Goal: Find specific fact: Find specific fact

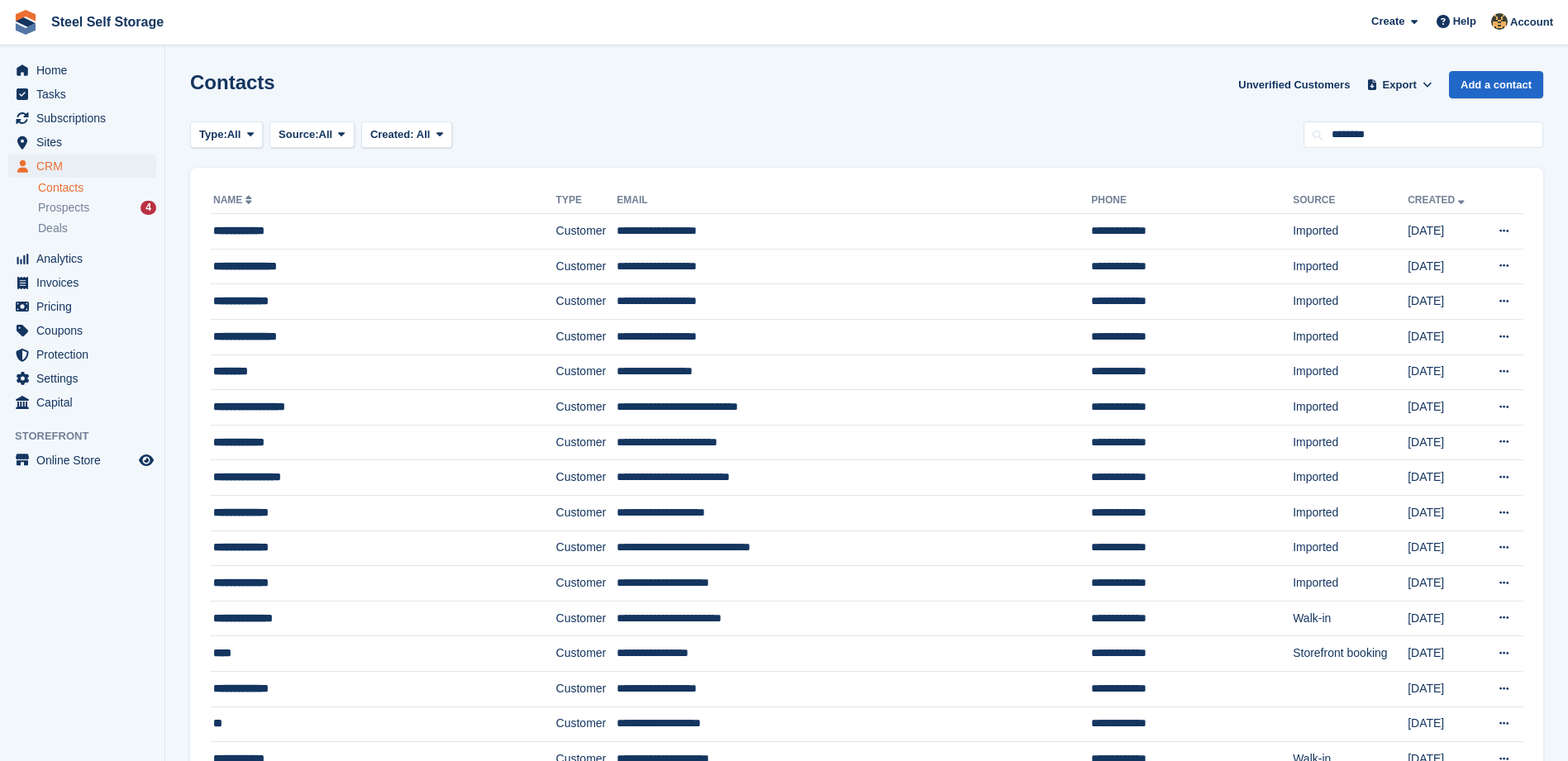
type input "********"
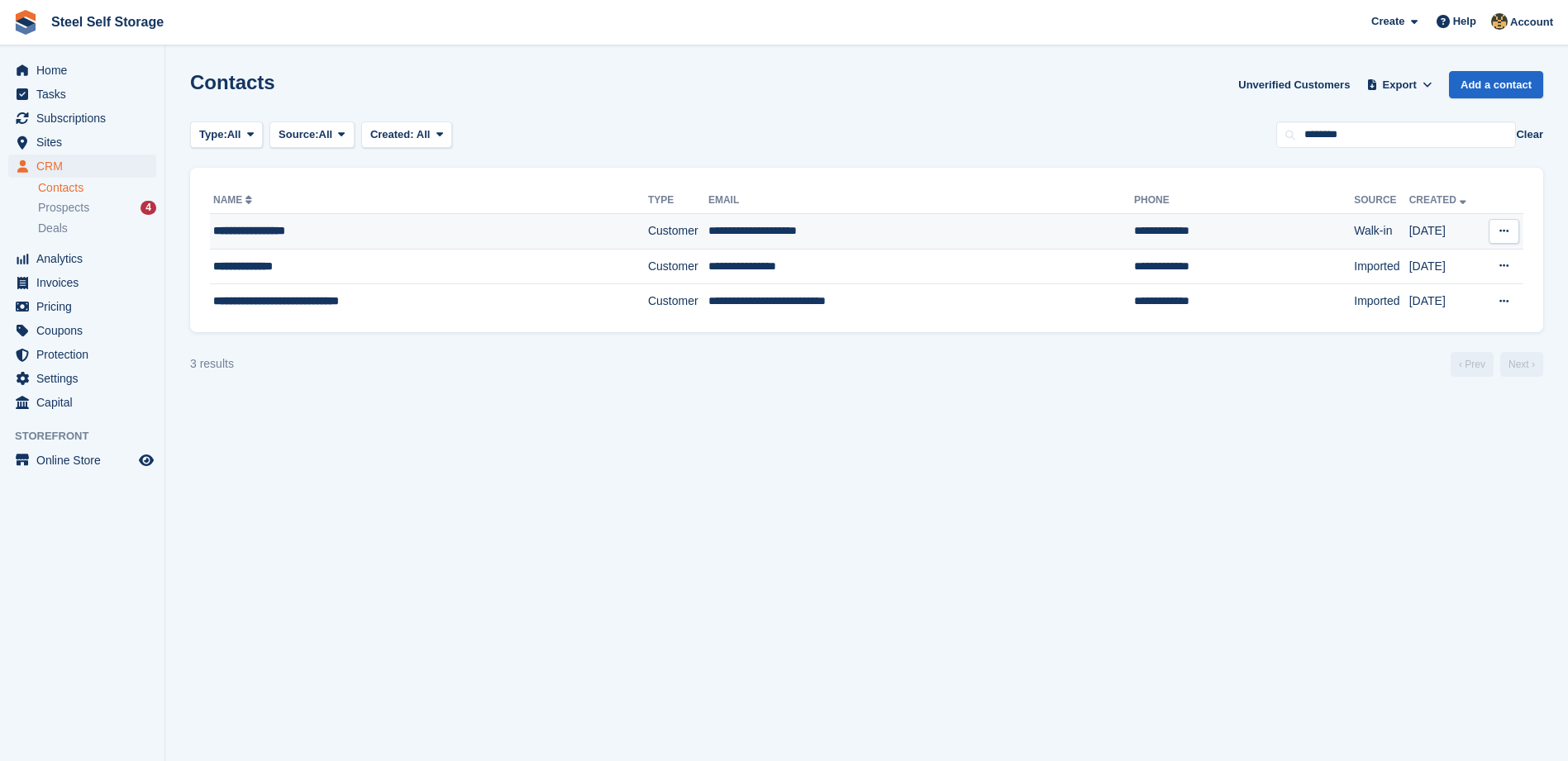
click at [709, 237] on td "**********" at bounding box center [921, 231] width 426 height 35
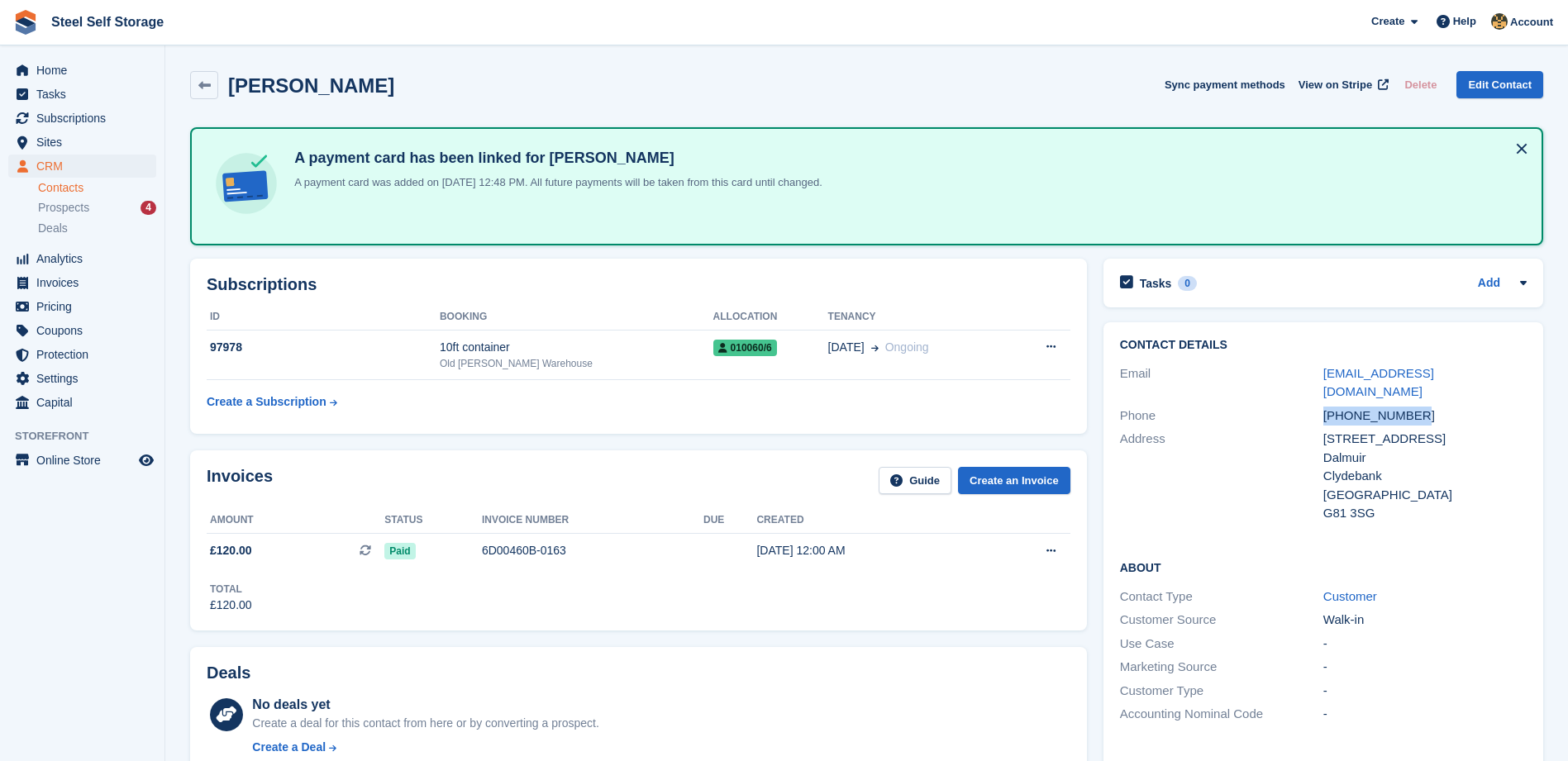
drag, startPoint x: 1411, startPoint y: 393, endPoint x: 1325, endPoint y: 393, distance: 86.0
click at [1325, 407] on div "+447961144453" at bounding box center [1426, 416] width 204 height 19
copy div "+447961144453"
click at [1400, 430] on div "4 Regent Place" at bounding box center [1426, 439] width 204 height 19
drag, startPoint x: 1404, startPoint y: 422, endPoint x: 1325, endPoint y: 423, distance: 79.0
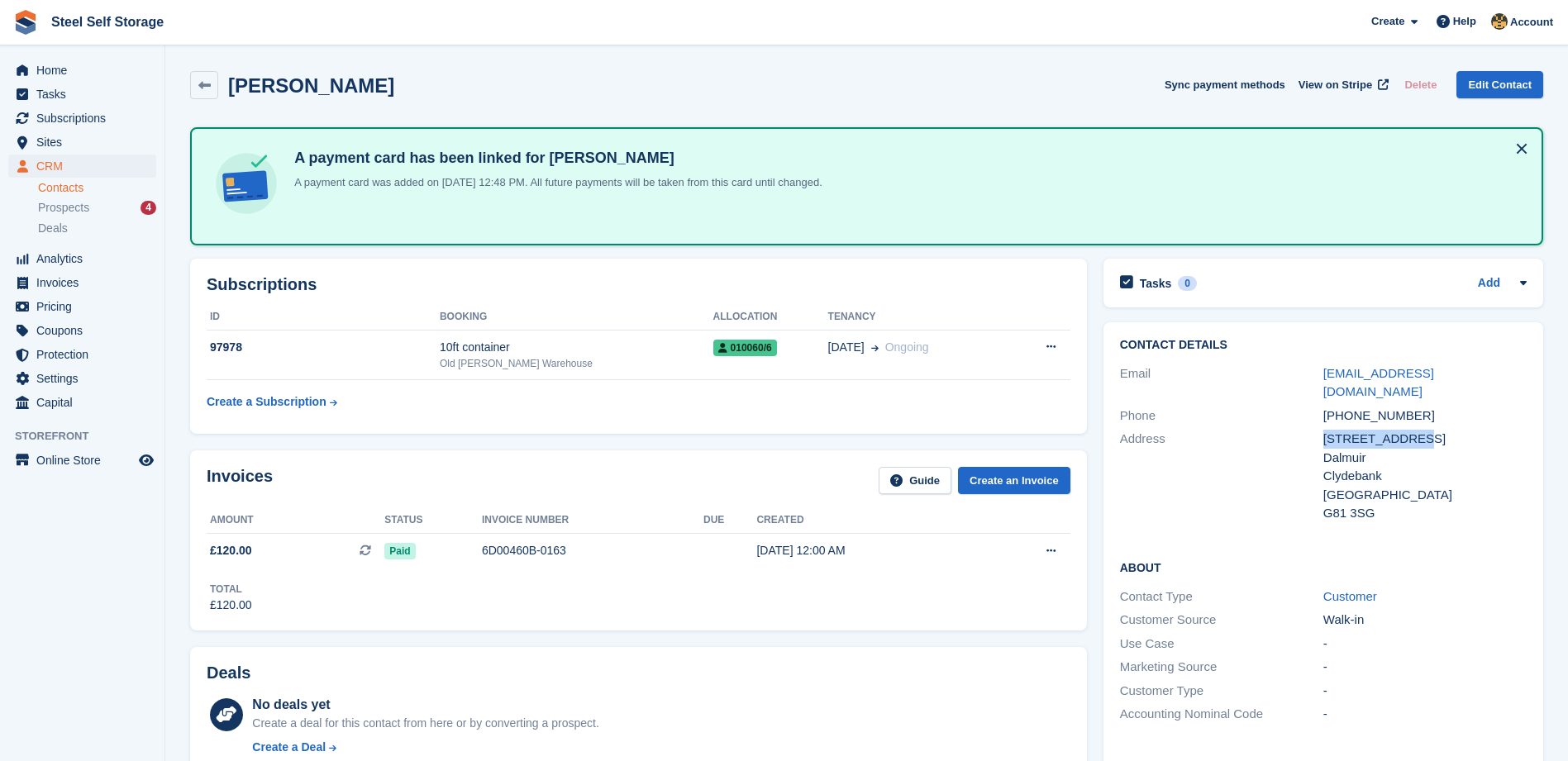
click at [1325, 430] on div "4 Regent Place" at bounding box center [1426, 439] width 204 height 19
copy div "4 Regent Place"
drag, startPoint x: 1368, startPoint y: 438, endPoint x: 1327, endPoint y: 438, distance: 41.0
click at [1327, 448] on div "Dalmuir" at bounding box center [1426, 458] width 204 height 19
copy div "Dalmuir"
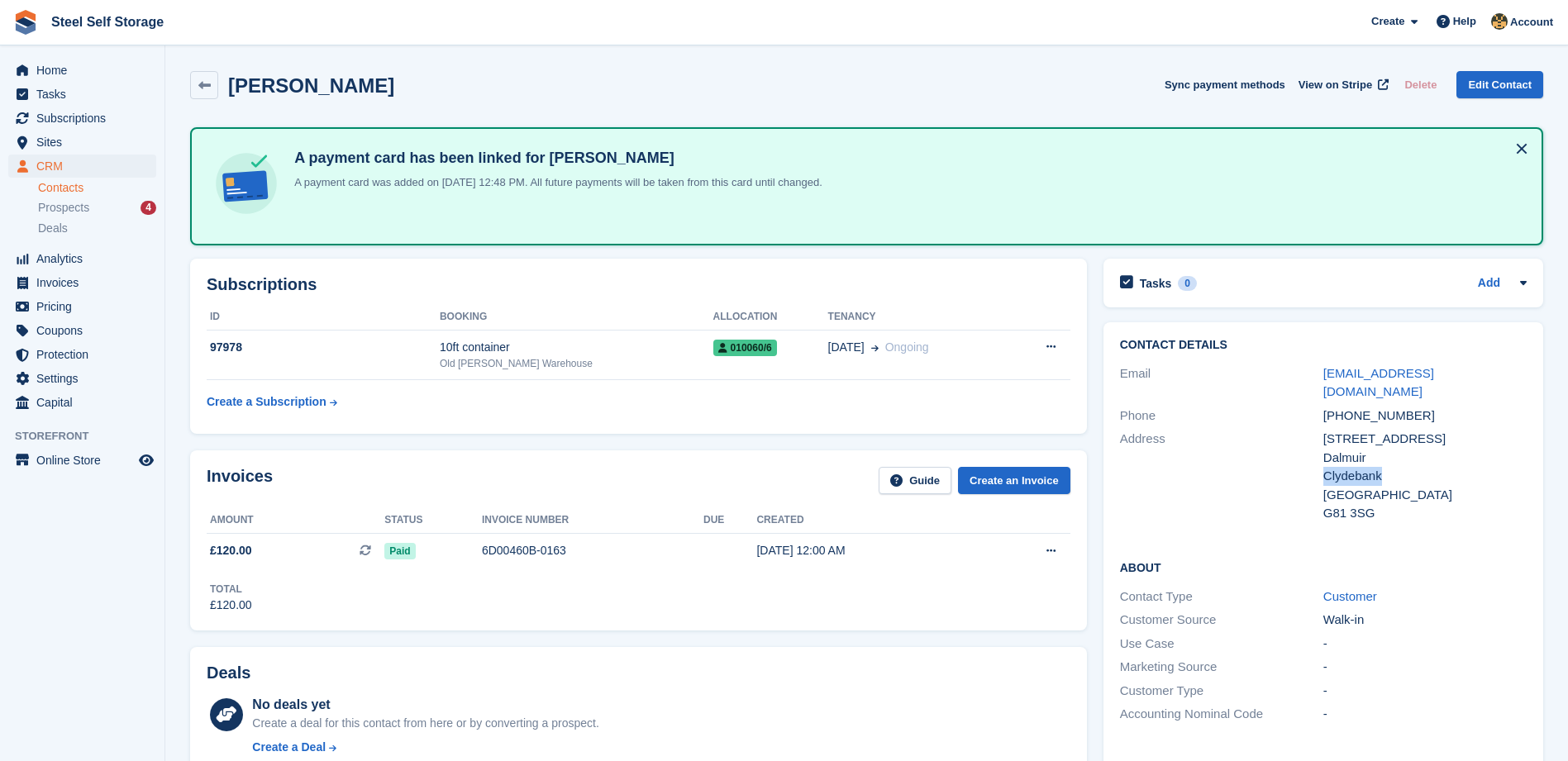
drag, startPoint x: 1379, startPoint y: 462, endPoint x: 1325, endPoint y: 462, distance: 54.0
click at [1325, 467] on div "Clydebank" at bounding box center [1426, 476] width 204 height 19
copy div "Clydebank"
drag, startPoint x: 1375, startPoint y: 493, endPoint x: 1324, endPoint y: 501, distance: 51.6
click at [1324, 504] on div "G81 3SG" at bounding box center [1426, 513] width 204 height 19
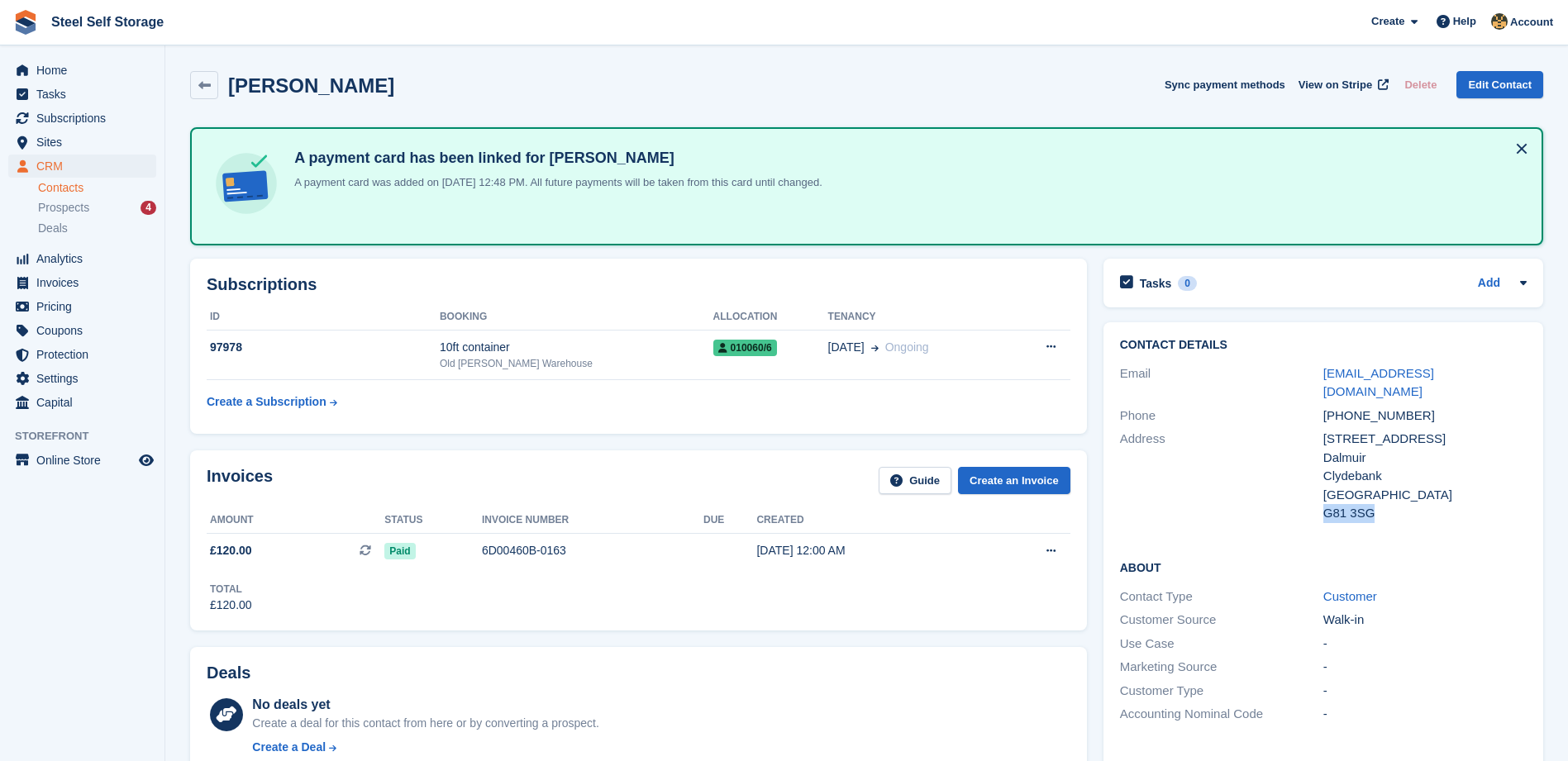
copy div "G81 3SG"
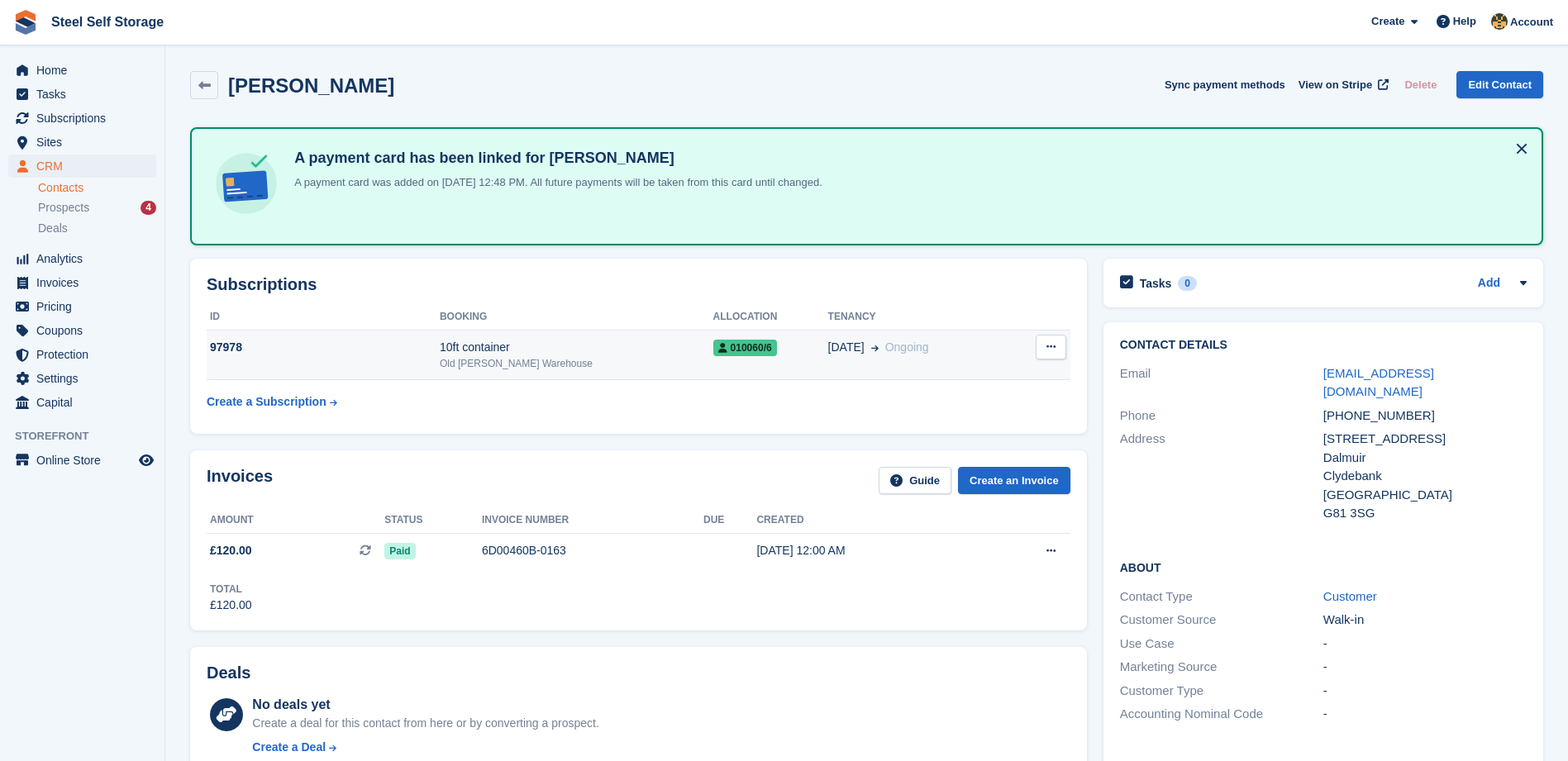
drag, startPoint x: 700, startPoint y: 346, endPoint x: 681, endPoint y: 348, distance: 19.1
click at [719, 348] on icon at bounding box center [723, 348] width 9 height 10
click at [719, 347] on icon at bounding box center [723, 348] width 9 height 10
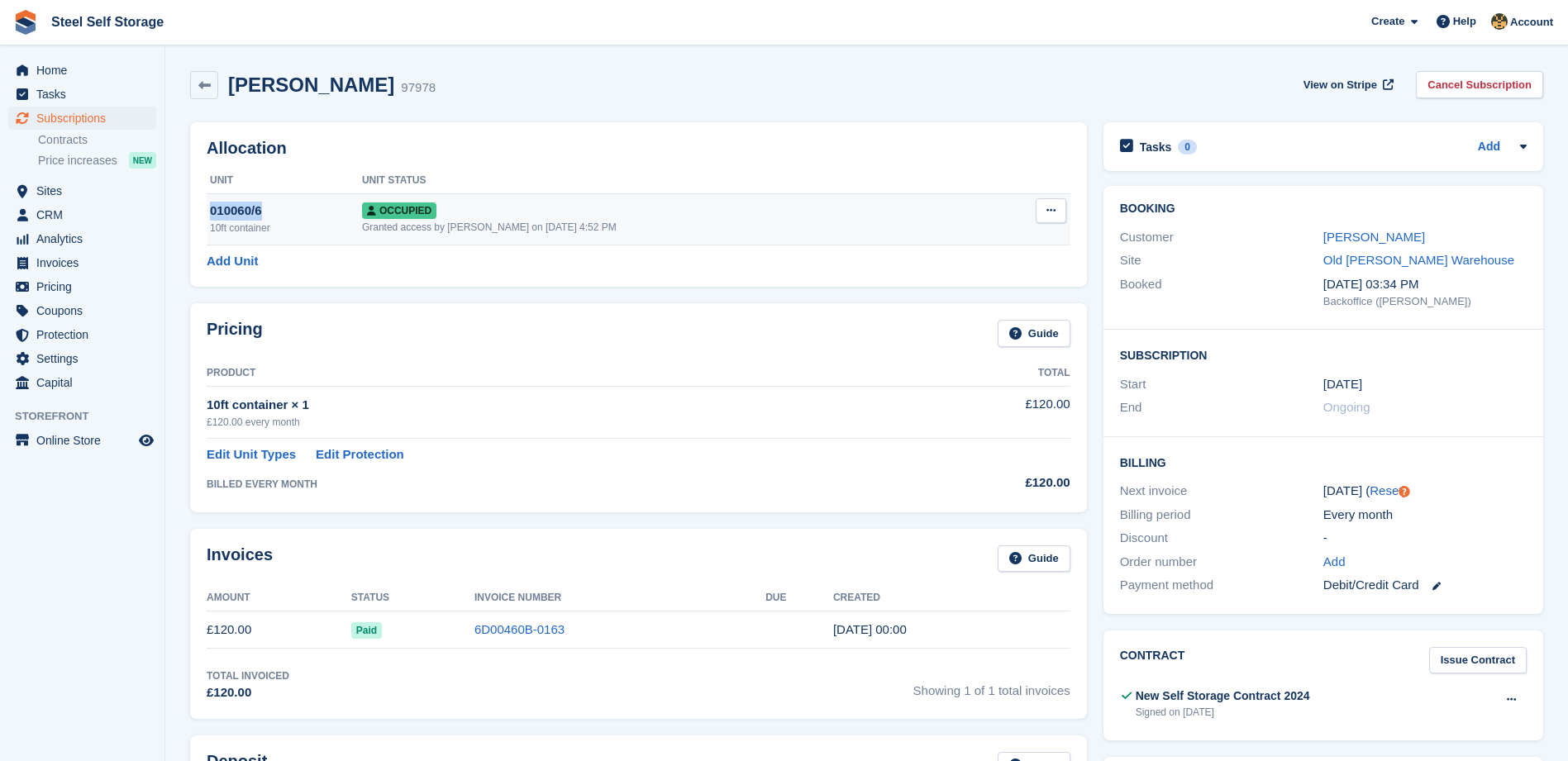
drag, startPoint x: 247, startPoint y: 209, endPoint x: 263, endPoint y: 215, distance: 17.1
click at [263, 215] on div "010060/6" at bounding box center [286, 211] width 152 height 19
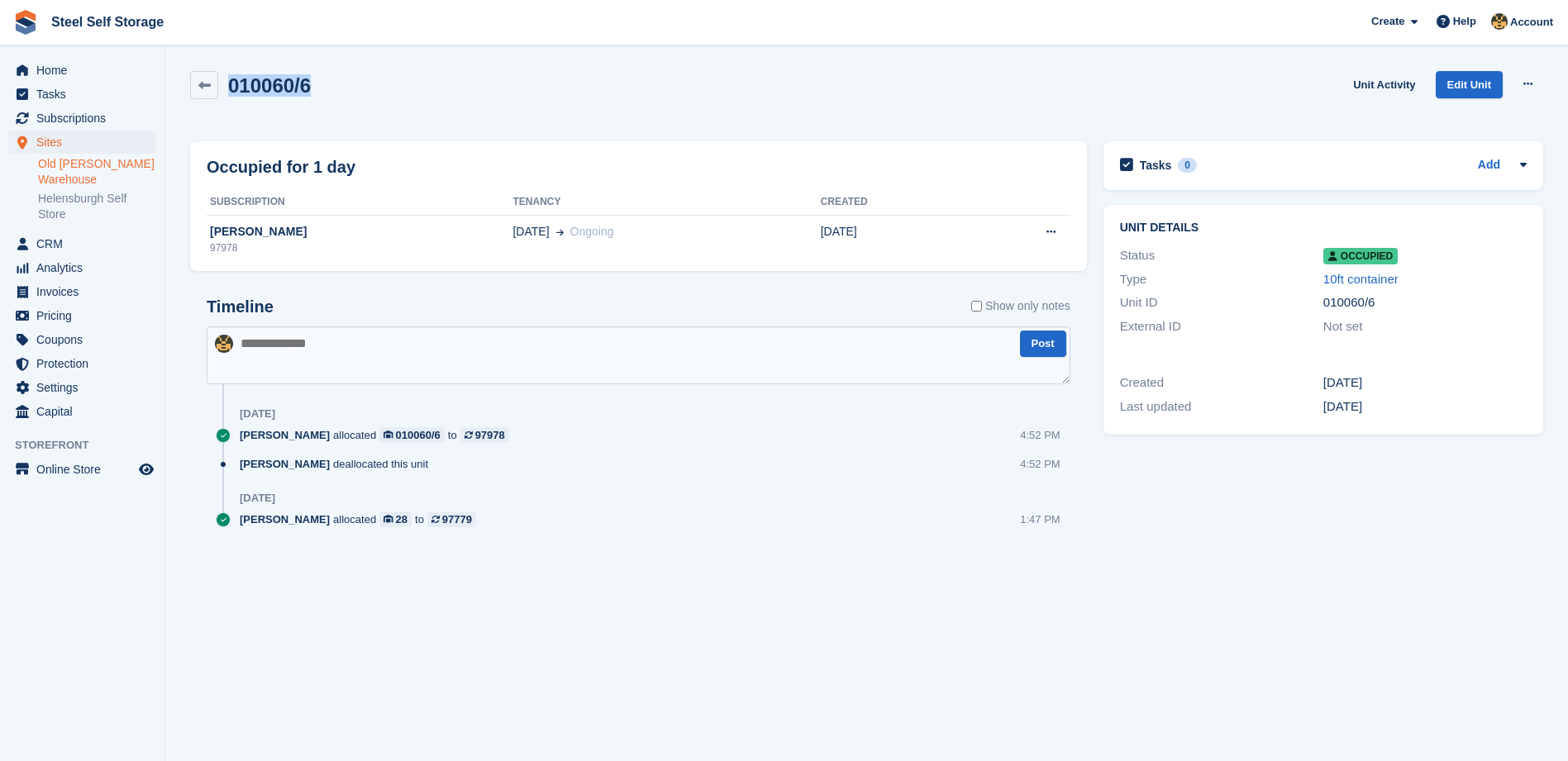
drag, startPoint x: 0, startPoint y: 0, endPoint x: 312, endPoint y: 92, distance: 325.3
click at [312, 92] on div "010060/6 Unit Activity Edit Unit Overlock Repossess Deallocate" at bounding box center [867, 94] width 1353 height 47
drag, startPoint x: 312, startPoint y: 92, endPoint x: 289, endPoint y: 84, distance: 24.4
copy h2 "010060/6"
